Goal: Find specific page/section: Find specific page/section

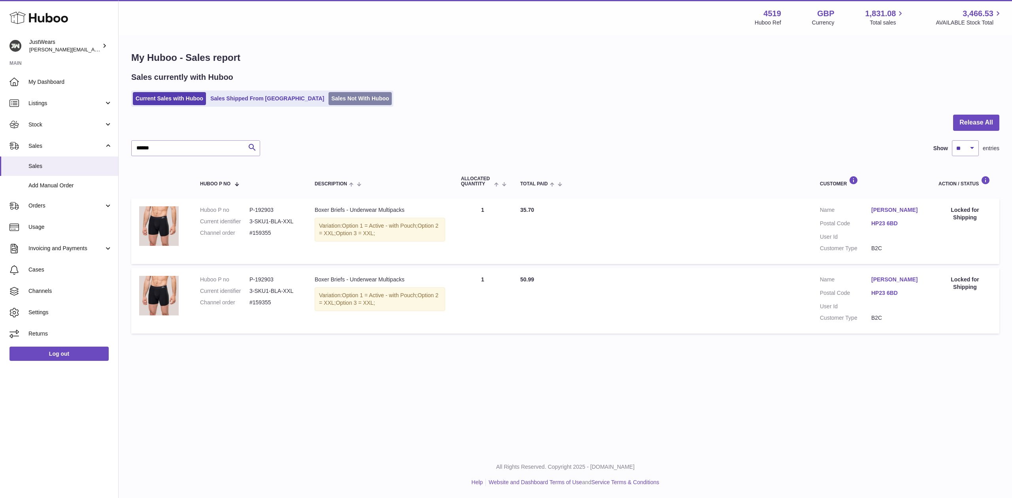
click at [329, 99] on link "Sales Not With Huboo" at bounding box center [360, 98] width 63 height 13
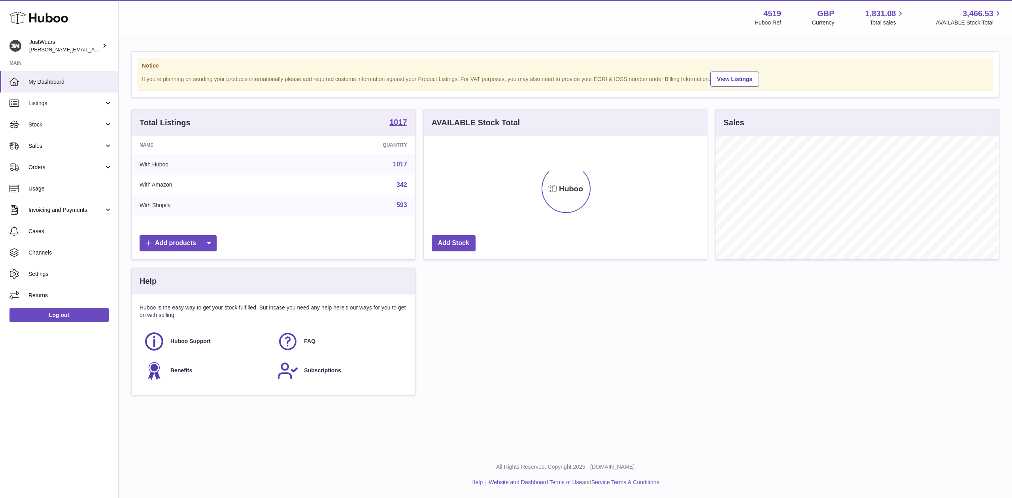
scroll to position [123, 283]
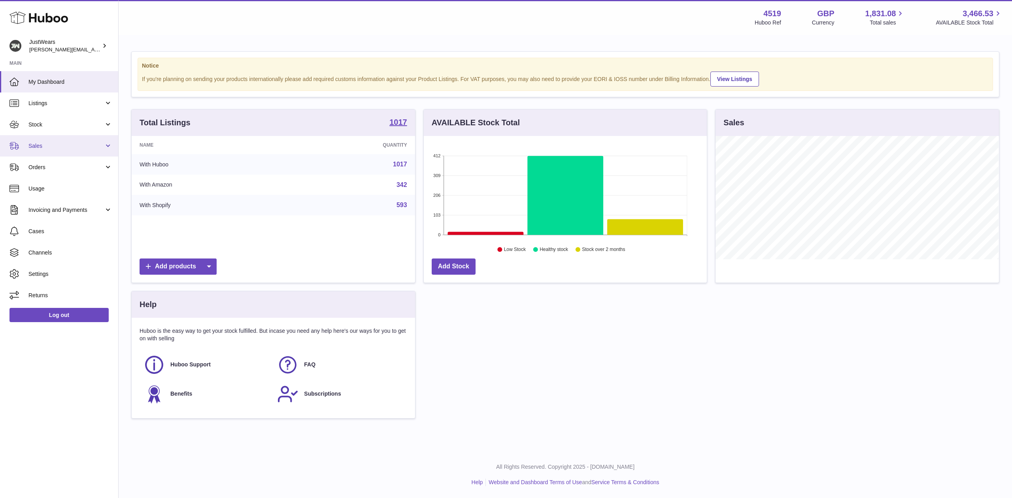
click at [108, 146] on link "Sales" at bounding box center [59, 145] width 118 height 21
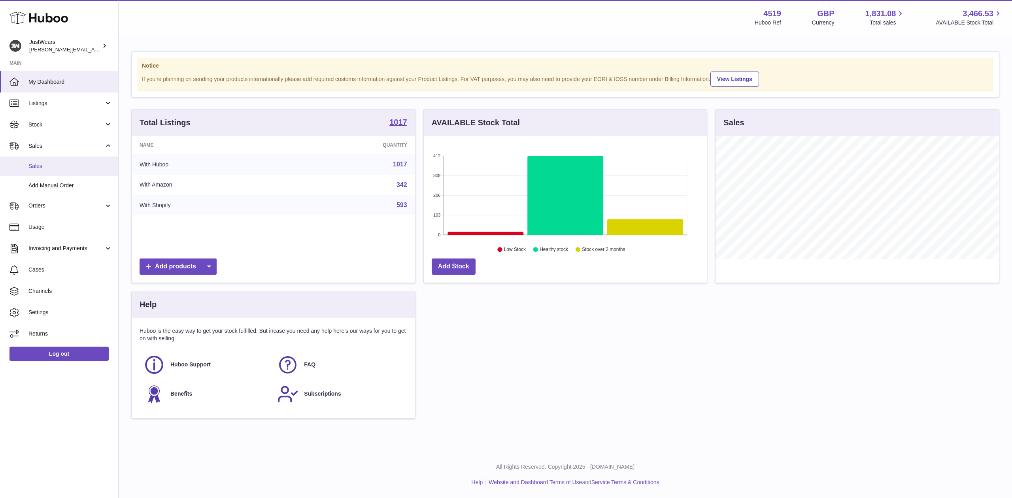
click at [75, 174] on link "Sales" at bounding box center [59, 166] width 118 height 19
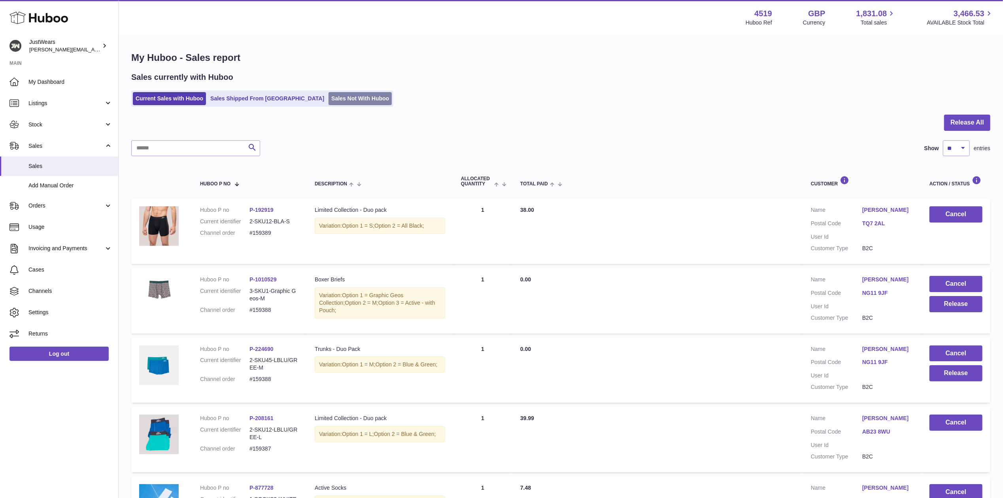
click at [329, 97] on link "Sales Not With Huboo" at bounding box center [360, 98] width 63 height 13
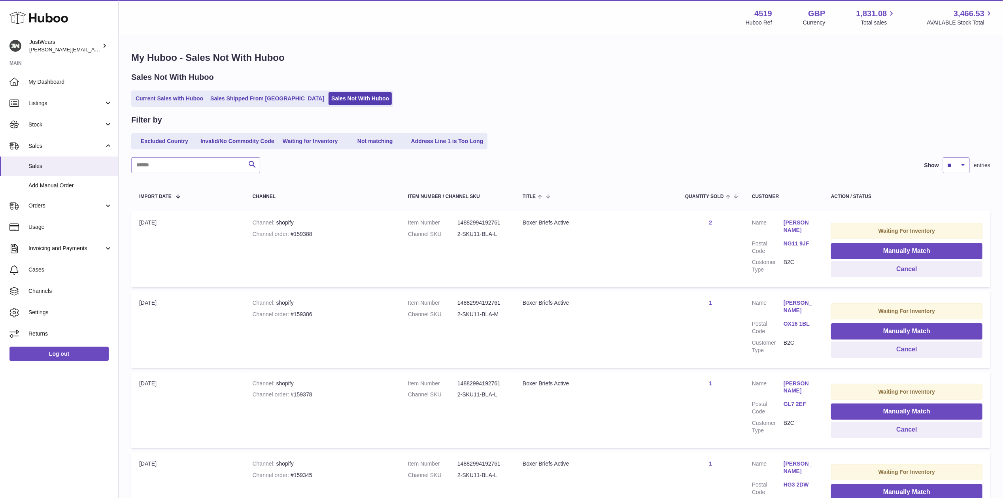
click at [457, 62] on h1 "My Huboo - Sales Not With Huboo" at bounding box center [560, 57] width 859 height 13
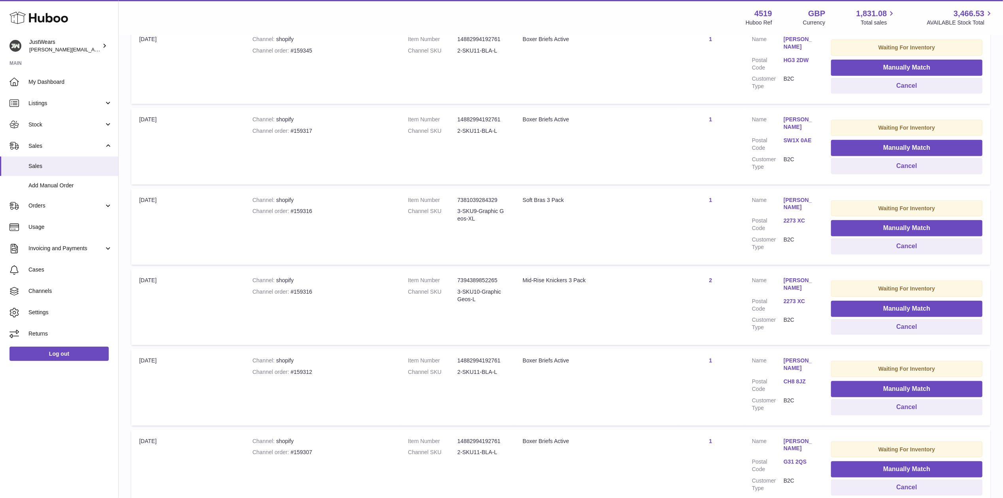
scroll to position [565, 0]
